Goal: Register for event/course

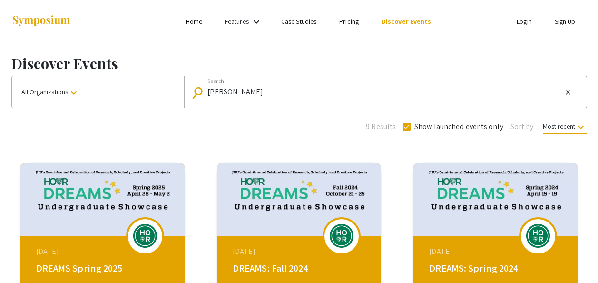
click at [517, 25] on link "Login" at bounding box center [524, 21] width 15 height 9
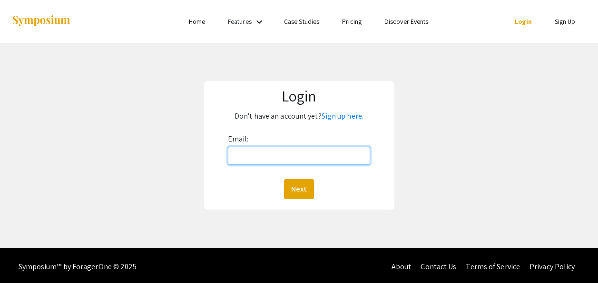
click at [314, 153] on input "Email:" at bounding box center [299, 156] width 143 height 18
click at [113, 149] on div "Login Don't have an account yet? Sign up here. Email: Next" at bounding box center [299, 145] width 613 height 205
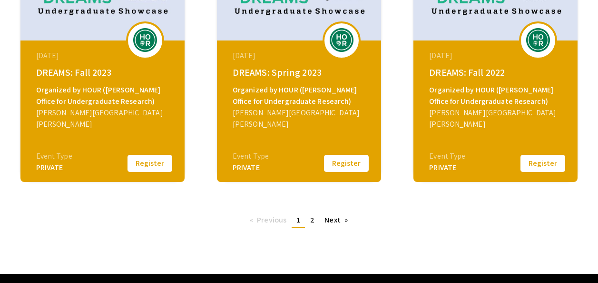
scroll to position [425, 0]
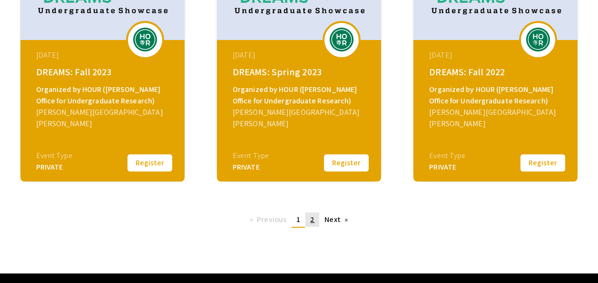
click at [314, 218] on span "2" at bounding box center [312, 219] width 4 height 10
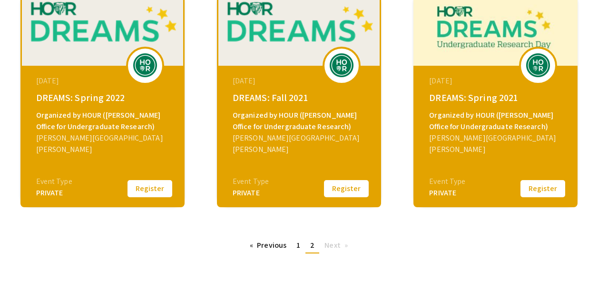
scroll to position [225, 0]
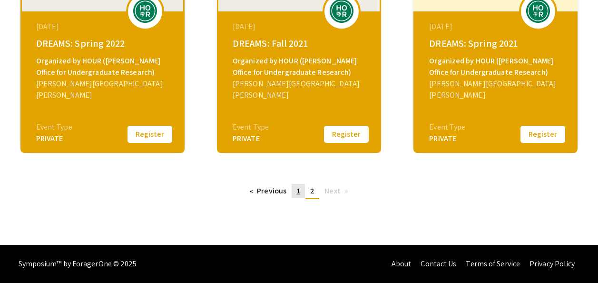
click at [298, 194] on span "1" at bounding box center [299, 191] width 4 height 10
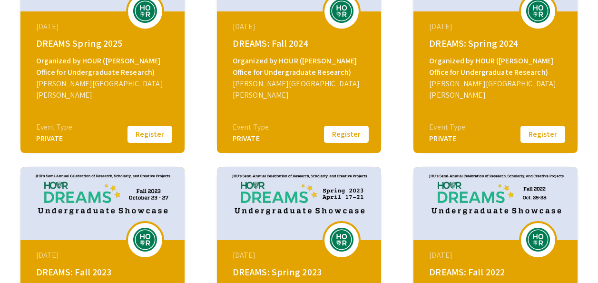
click at [139, 132] on button "Register" at bounding box center [150, 134] width 48 height 20
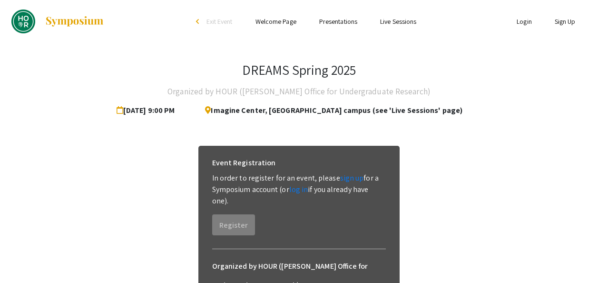
click at [323, 20] on link "Presentations" at bounding box center [338, 21] width 38 height 9
